Goal: Book appointment/travel/reservation

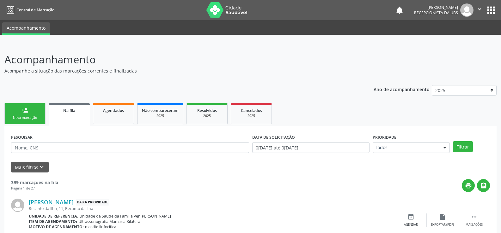
click at [22, 111] on div "person_add" at bounding box center [24, 110] width 7 height 7
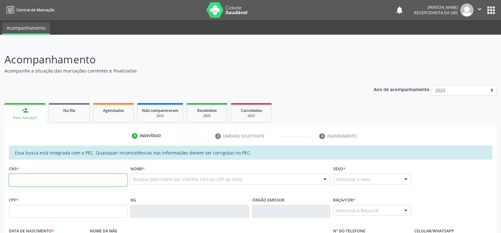
click at [33, 178] on input "text" at bounding box center [68, 180] width 118 height 13
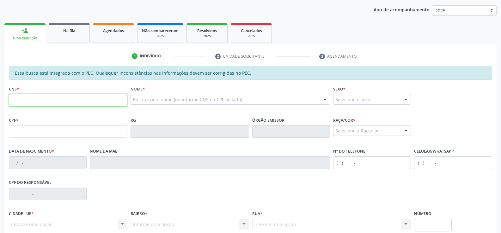
scroll to position [95, 0]
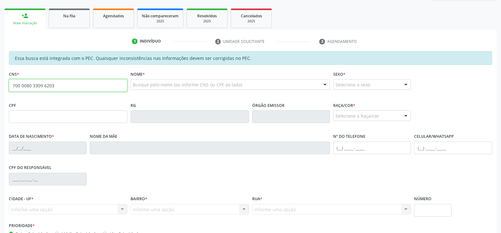
type input "700 0080 3309 6203"
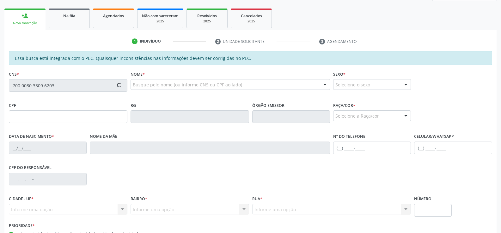
type input "058.838.394-52"
type input "2[DATE]"
type input "[PERSON_NAME]"
type input "[PHONE_NUMBER]"
type input "S/N"
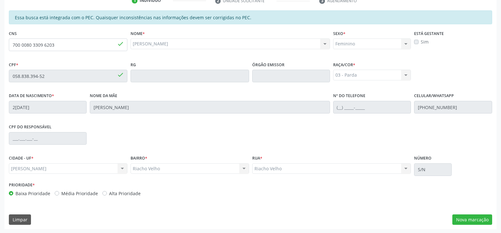
scroll to position [136, 0]
click at [479, 218] on button "Nova marcação" at bounding box center [472, 219] width 40 height 11
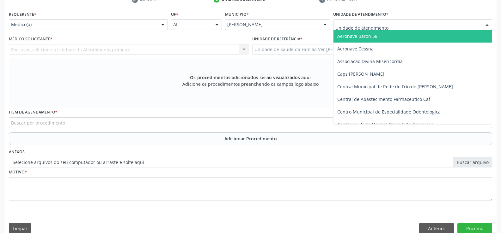
click at [488, 25] on div at bounding box center [486, 25] width 9 height 11
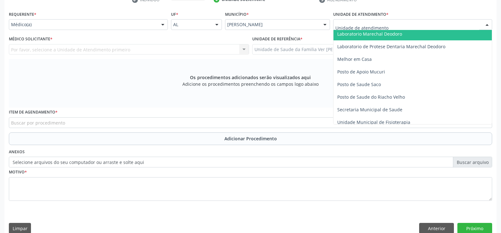
scroll to position [253, 0]
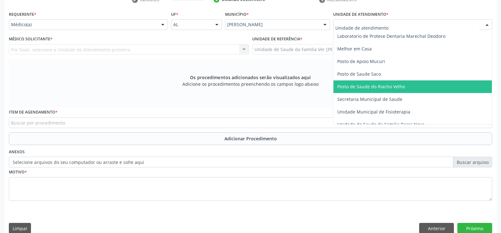
click at [398, 87] on span "Posto de Saude do Riacho Velho" at bounding box center [371, 87] width 68 height 6
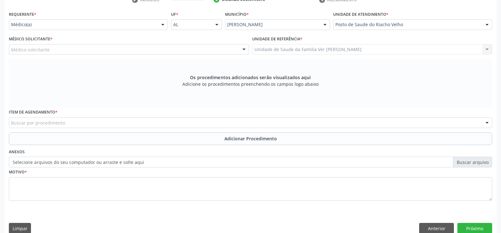
click at [161, 24] on div at bounding box center [162, 25] width 9 height 11
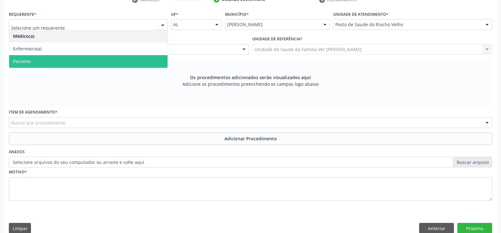
click at [95, 62] on span "Paciente" at bounding box center [88, 61] width 158 height 13
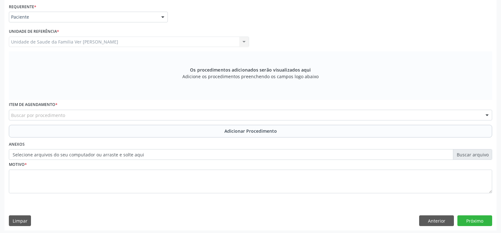
scroll to position [146, 0]
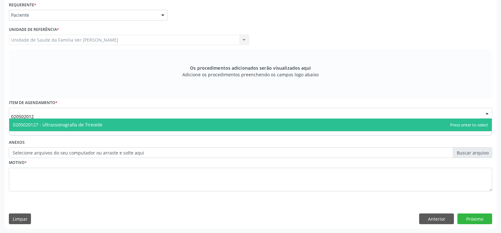
type input "0205020127"
click at [86, 125] on span "0205020127 - Ultrassonografia de Tireoide" at bounding box center [57, 125] width 89 height 6
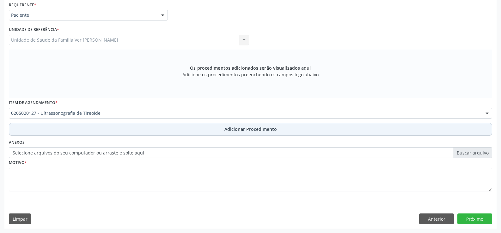
click at [252, 128] on span "Adicionar Procedimento" at bounding box center [250, 129] width 52 height 7
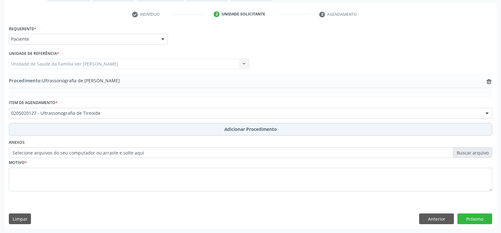
scroll to position [122, 0]
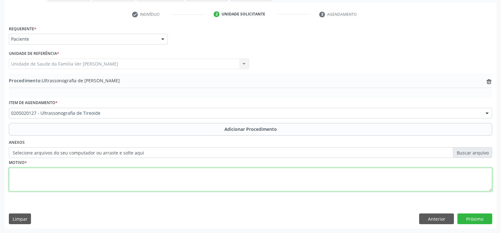
click at [24, 176] on textarea at bounding box center [250, 180] width 483 height 24
type textarea "Não tem"
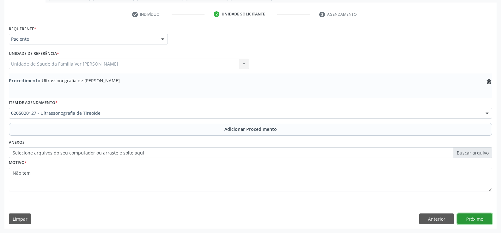
click at [479, 220] on button "Próximo" at bounding box center [474, 219] width 35 height 11
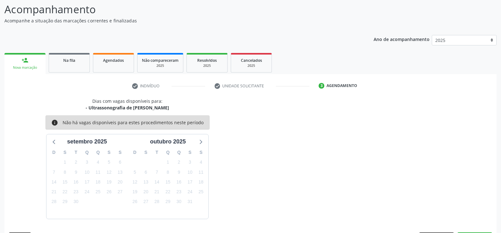
scroll to position [69, 0]
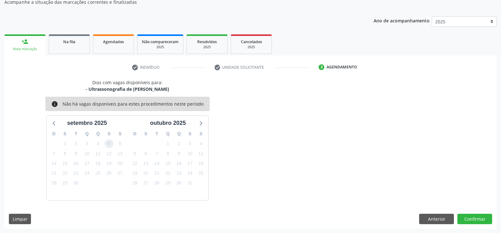
click at [111, 144] on span "5" at bounding box center [109, 144] width 9 height 9
click at [478, 220] on button "Confirmar" at bounding box center [474, 219] width 35 height 11
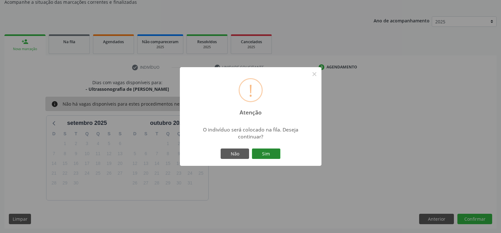
click at [265, 152] on button "Sim" at bounding box center [266, 154] width 28 height 11
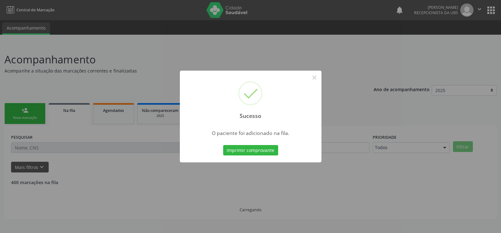
scroll to position [0, 0]
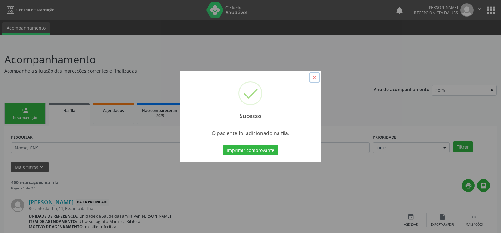
click at [312, 78] on button "×" at bounding box center [314, 77] width 11 height 11
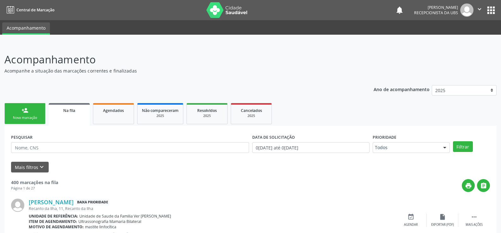
click at [29, 110] on link "person_add Nova marcação" at bounding box center [24, 113] width 41 height 21
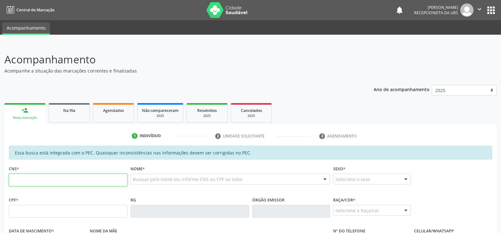
click at [16, 182] on input "text" at bounding box center [68, 180] width 118 height 13
type input "0"
type input "700 0079 7548 5505"
type input "483.749.114-68"
type input "[DATE]"
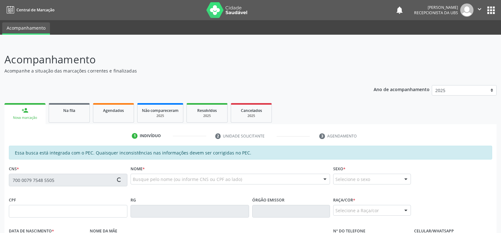
type input "Benedita [PERSON_NAME]"
type input "[PHONE_NUMBER]"
type input "S/N"
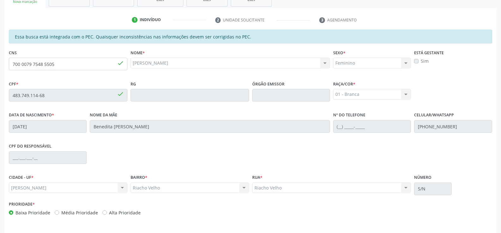
scroll to position [136, 0]
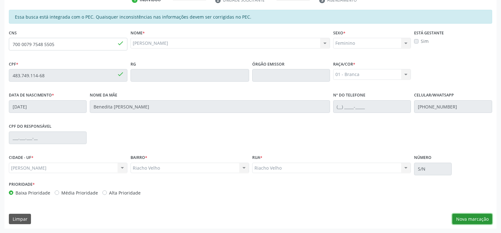
click at [475, 219] on button "Nova marcação" at bounding box center [472, 219] width 40 height 11
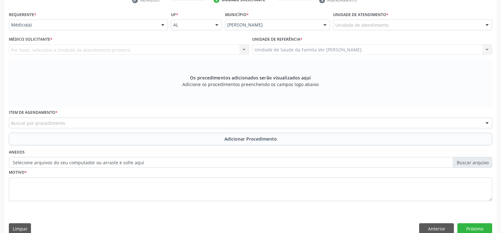
scroll to position [136, 0]
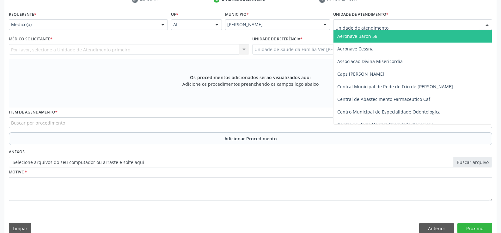
click at [486, 25] on div at bounding box center [486, 25] width 9 height 11
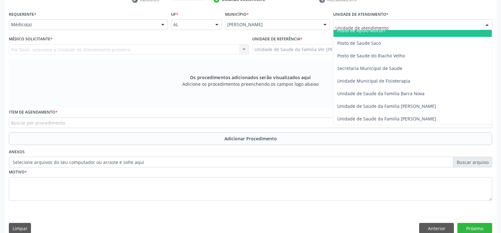
scroll to position [284, 0]
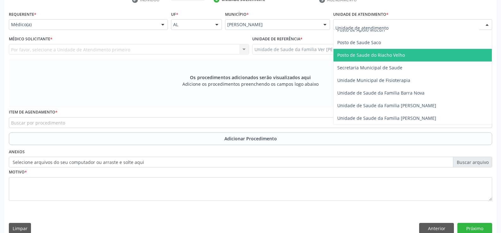
click at [370, 55] on span "Posto de Saude do Riacho Velho" at bounding box center [371, 55] width 68 height 6
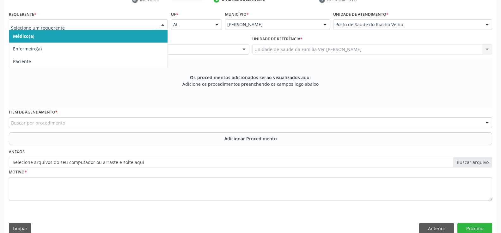
click at [164, 24] on div at bounding box center [162, 25] width 9 height 11
click at [155, 42] on span "Médico(a)" at bounding box center [88, 36] width 158 height 13
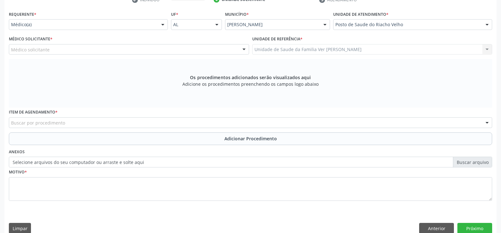
click at [163, 23] on div at bounding box center [162, 25] width 9 height 11
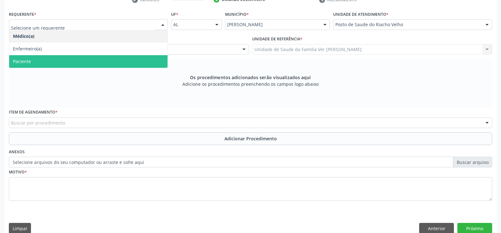
click at [126, 58] on span "Paciente" at bounding box center [88, 61] width 158 height 13
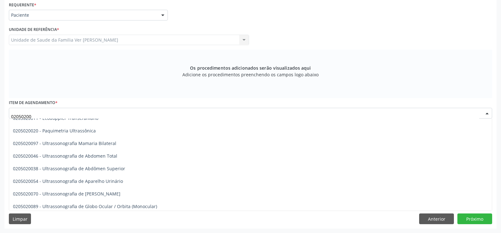
scroll to position [0, 0]
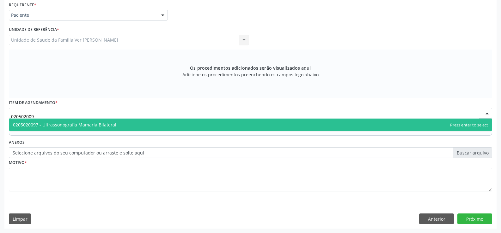
type input "0205020097"
click at [123, 123] on span "0205020097 - Ultrassonografia Mamaria Bilateral" at bounding box center [250, 125] width 482 height 13
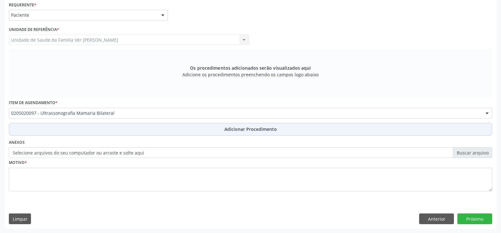
click at [253, 129] on span "Adicionar Procedimento" at bounding box center [250, 129] width 52 height 7
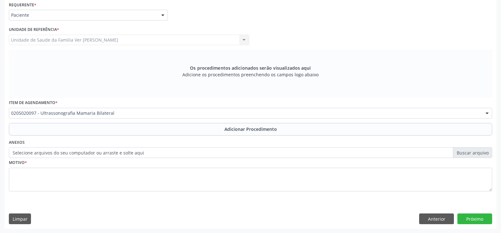
scroll to position [122, 0]
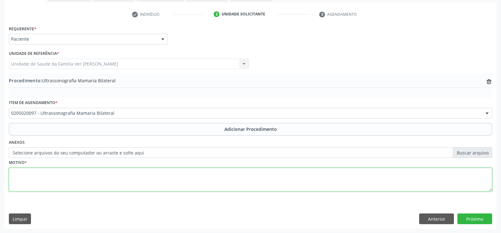
click at [23, 180] on textarea at bounding box center [250, 180] width 483 height 24
type textarea "mamas heterogeneamente densas"
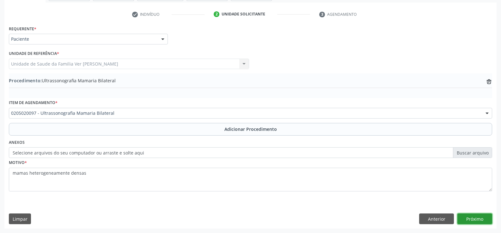
click at [476, 218] on button "Próximo" at bounding box center [474, 219] width 35 height 11
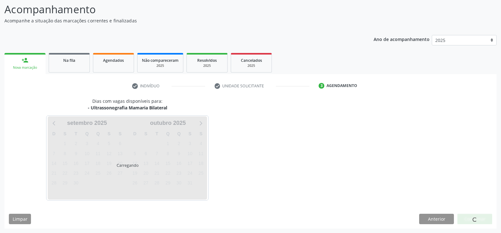
scroll to position [69, 0]
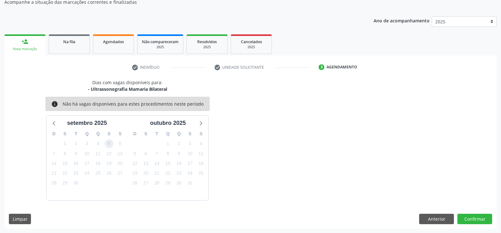
click at [107, 142] on span "5" at bounding box center [109, 144] width 9 height 9
click at [473, 217] on button "Confirmar" at bounding box center [474, 219] width 35 height 11
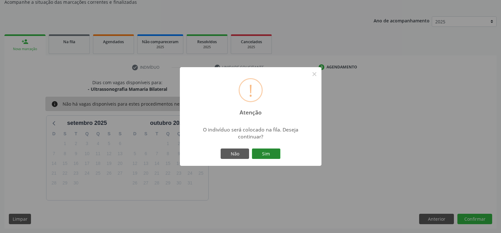
click at [268, 151] on button "Sim" at bounding box center [266, 154] width 28 height 11
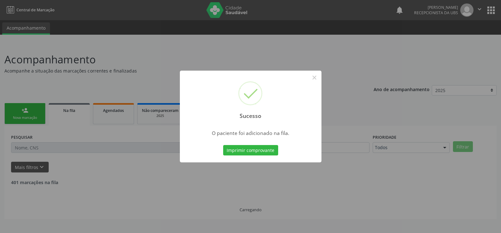
scroll to position [0, 0]
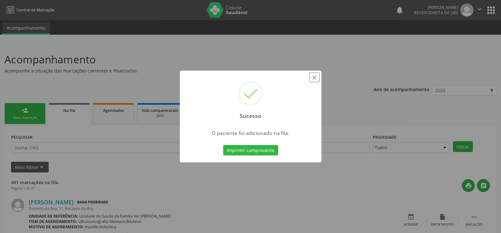
click at [317, 77] on button "×" at bounding box center [314, 77] width 11 height 11
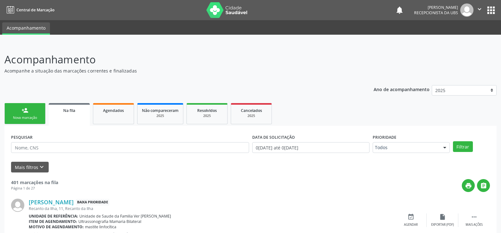
click at [24, 113] on div "person_add" at bounding box center [24, 110] width 7 height 7
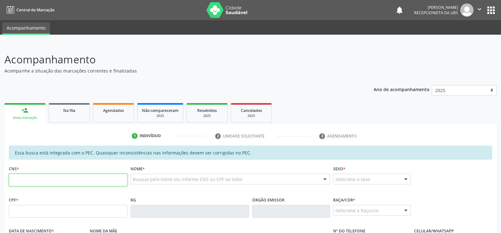
click at [23, 178] on input "text" at bounding box center [68, 180] width 118 height 13
type input "700 0079 7548 5505"
type input "483.749.114-68"
type input "[DATE]"
type input "Benedita [PERSON_NAME]"
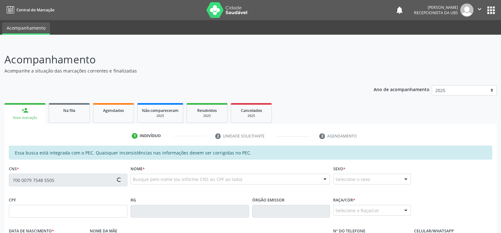
type input "[PHONE_NUMBER]"
type input "S/N"
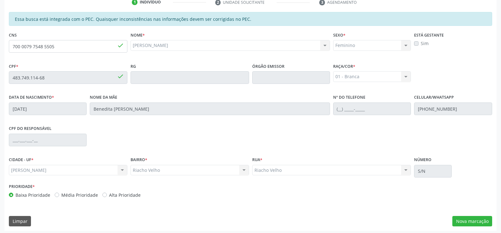
scroll to position [136, 0]
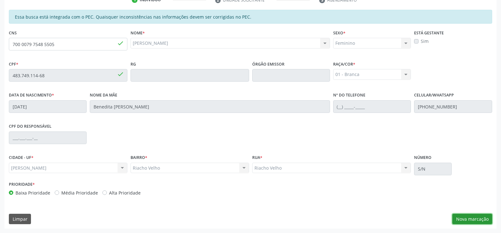
click at [483, 220] on button "Nova marcação" at bounding box center [472, 219] width 40 height 11
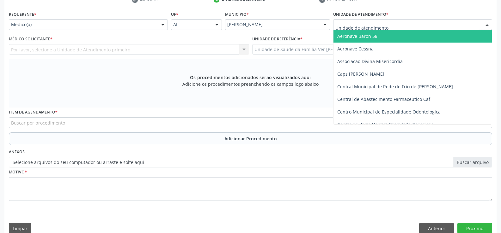
click at [487, 25] on div at bounding box center [486, 25] width 9 height 11
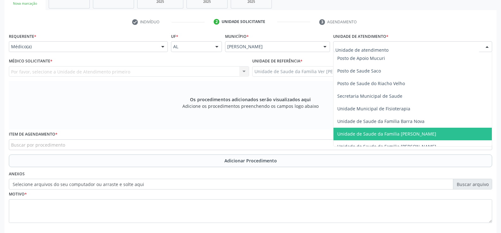
scroll to position [247, 0]
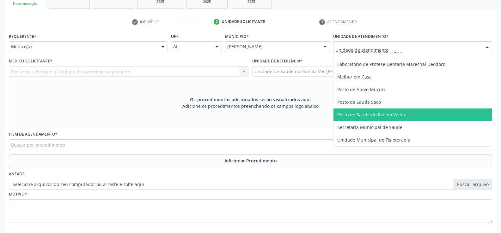
click at [404, 114] on span "Posto de Saude do Riacho Velho" at bounding box center [412, 115] width 158 height 13
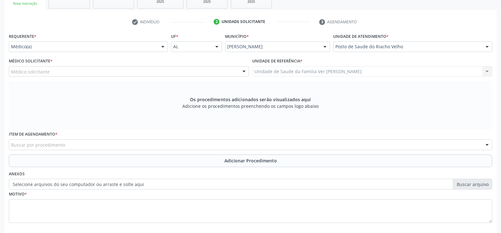
click at [162, 47] on div at bounding box center [162, 47] width 9 height 11
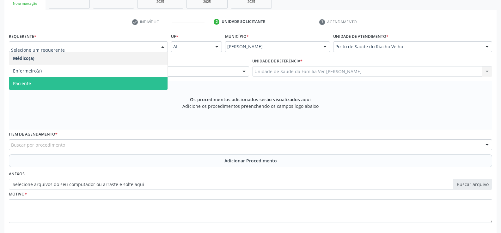
click at [125, 88] on span "Paciente" at bounding box center [88, 83] width 158 height 13
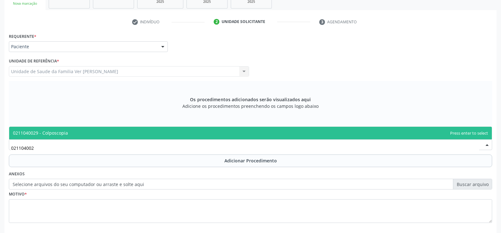
type input "0211040029"
click at [68, 135] on span "0211040029 - Colposcopia" at bounding box center [250, 133] width 482 height 13
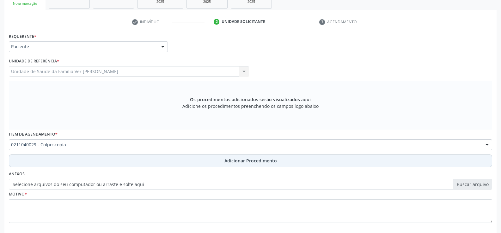
click at [260, 163] on span "Adicionar Procedimento" at bounding box center [250, 161] width 52 height 7
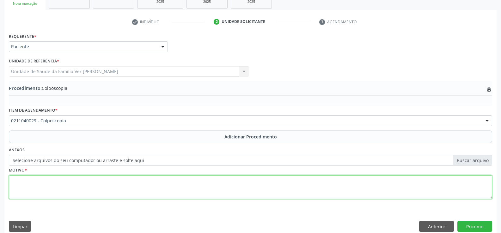
click at [19, 184] on textarea at bounding box center [250, 188] width 483 height 24
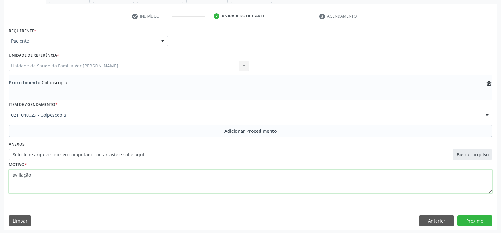
scroll to position [122, 0]
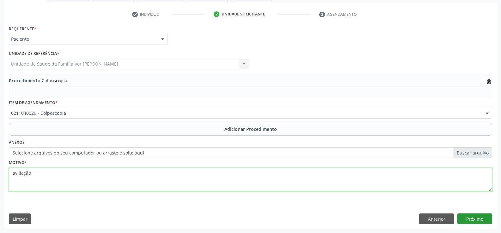
type textarea "aviliação"
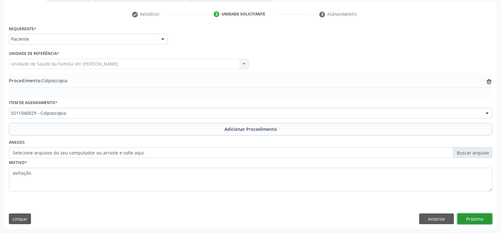
click at [477, 218] on button "Próximo" at bounding box center [474, 219] width 35 height 11
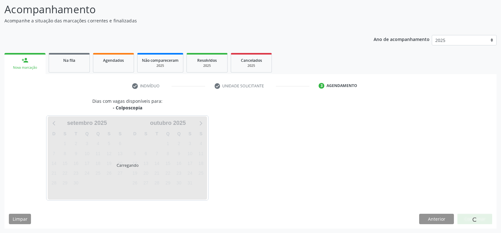
scroll to position [69, 0]
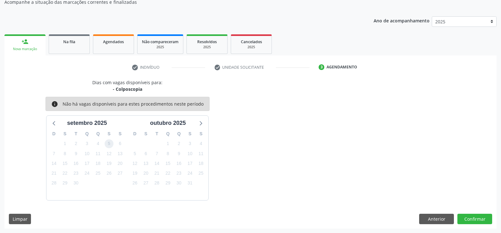
click at [112, 143] on span "5" at bounding box center [109, 144] width 9 height 9
click at [475, 217] on button "Confirmar" at bounding box center [474, 219] width 35 height 11
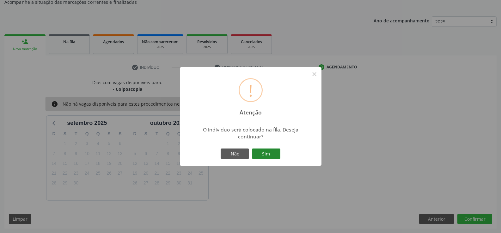
click at [263, 154] on button "Sim" at bounding box center [266, 154] width 28 height 11
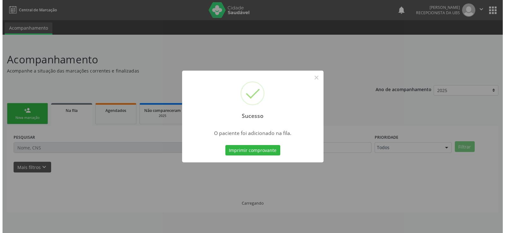
scroll to position [0, 0]
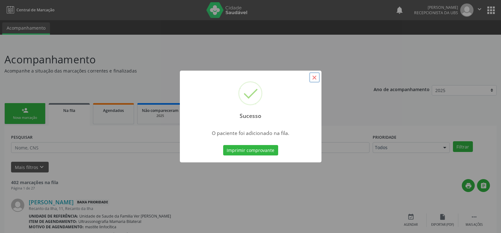
click at [312, 76] on button "×" at bounding box center [314, 77] width 11 height 11
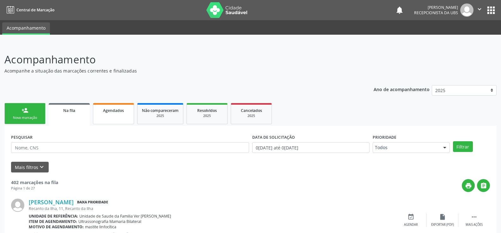
click at [119, 114] on link "Agendados" at bounding box center [113, 113] width 41 height 21
